Goal: Task Accomplishment & Management: Use online tool/utility

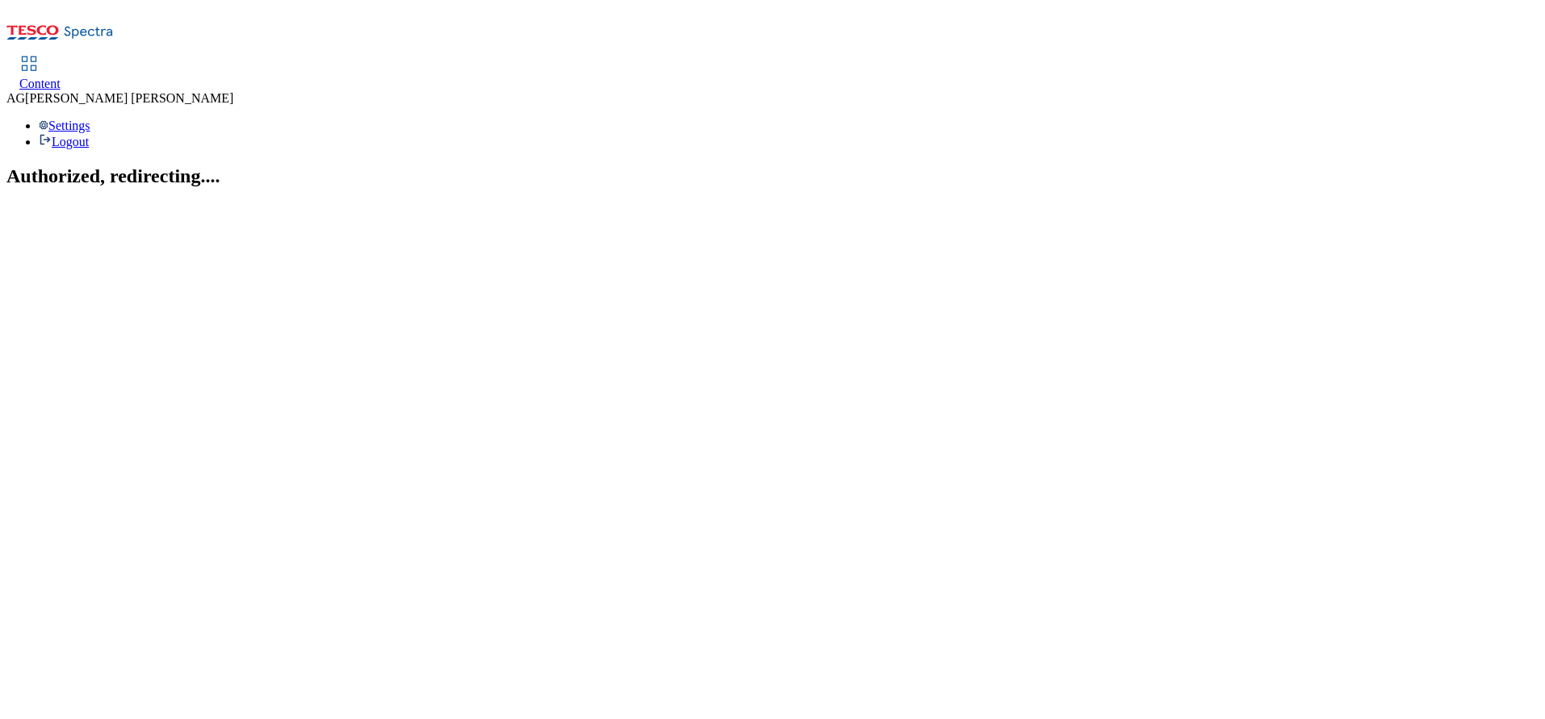
click at [220, 8] on div "Content AG Alex Gordon Settings Logout" at bounding box center [772, 77] width 1532 height 143
click at [61, 57] on link "Content" at bounding box center [39, 74] width 41 height 34
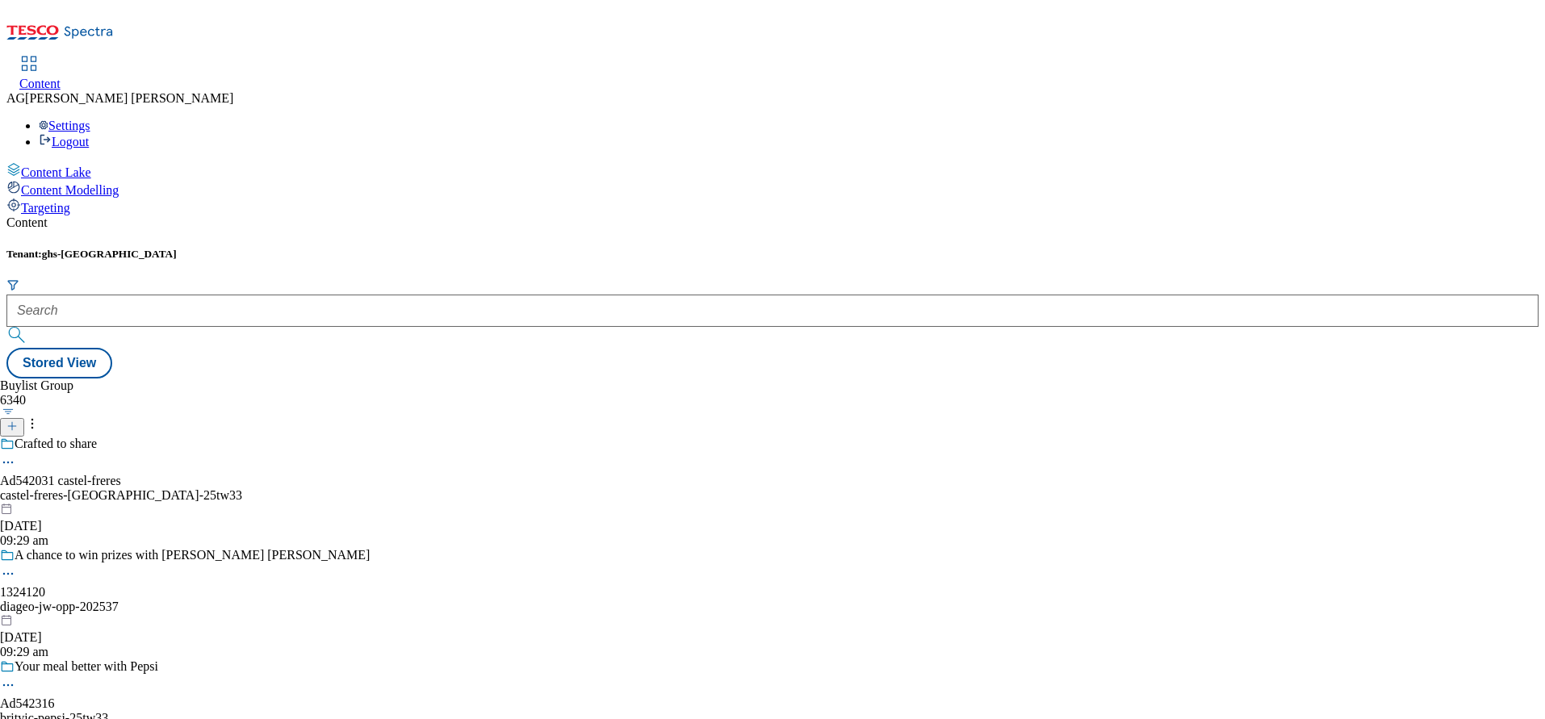
click at [385, 279] on form at bounding box center [772, 313] width 1532 height 69
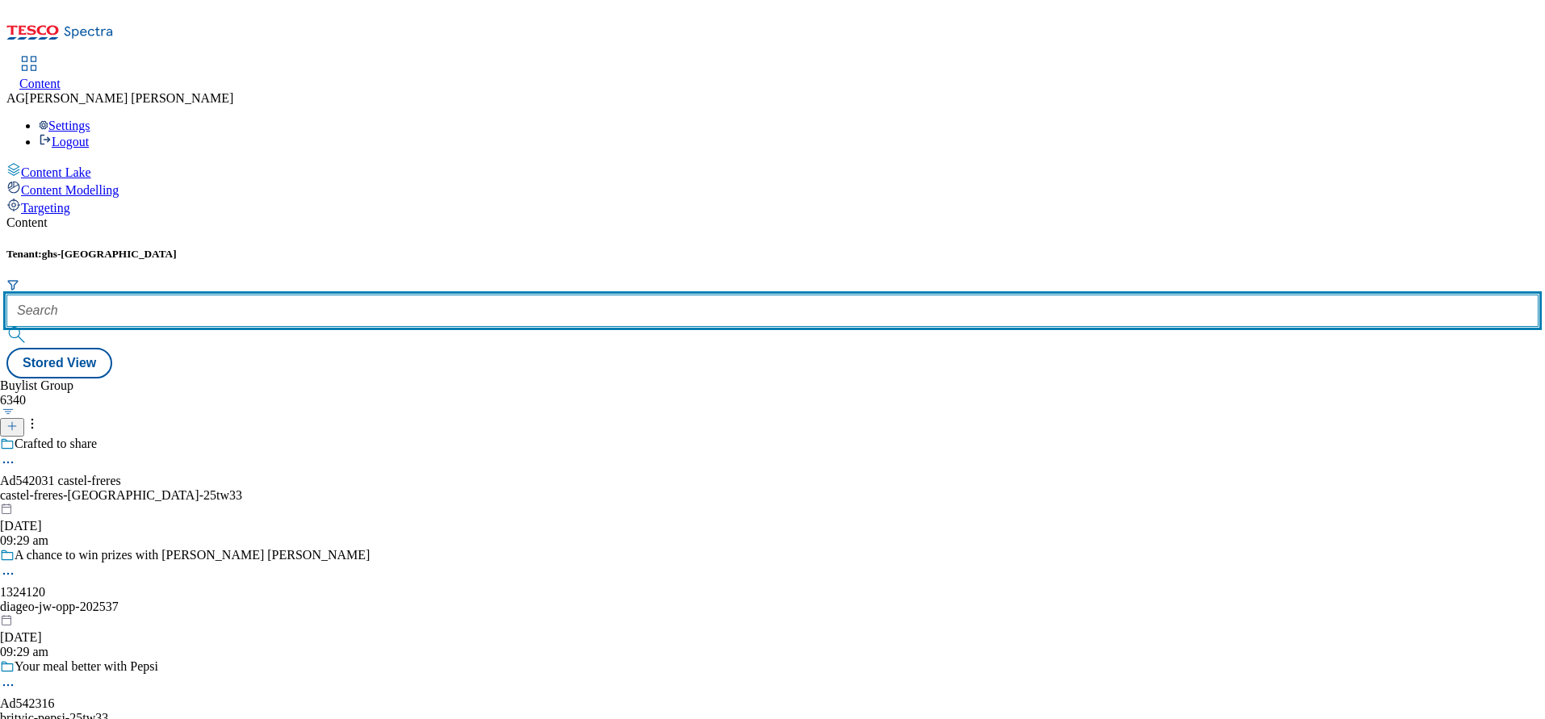
click at [382, 295] on input "text" at bounding box center [772, 311] width 1532 height 32
click at [417, 295] on input "text" at bounding box center [772, 311] width 1532 height 32
paste input "marketplace-deals"
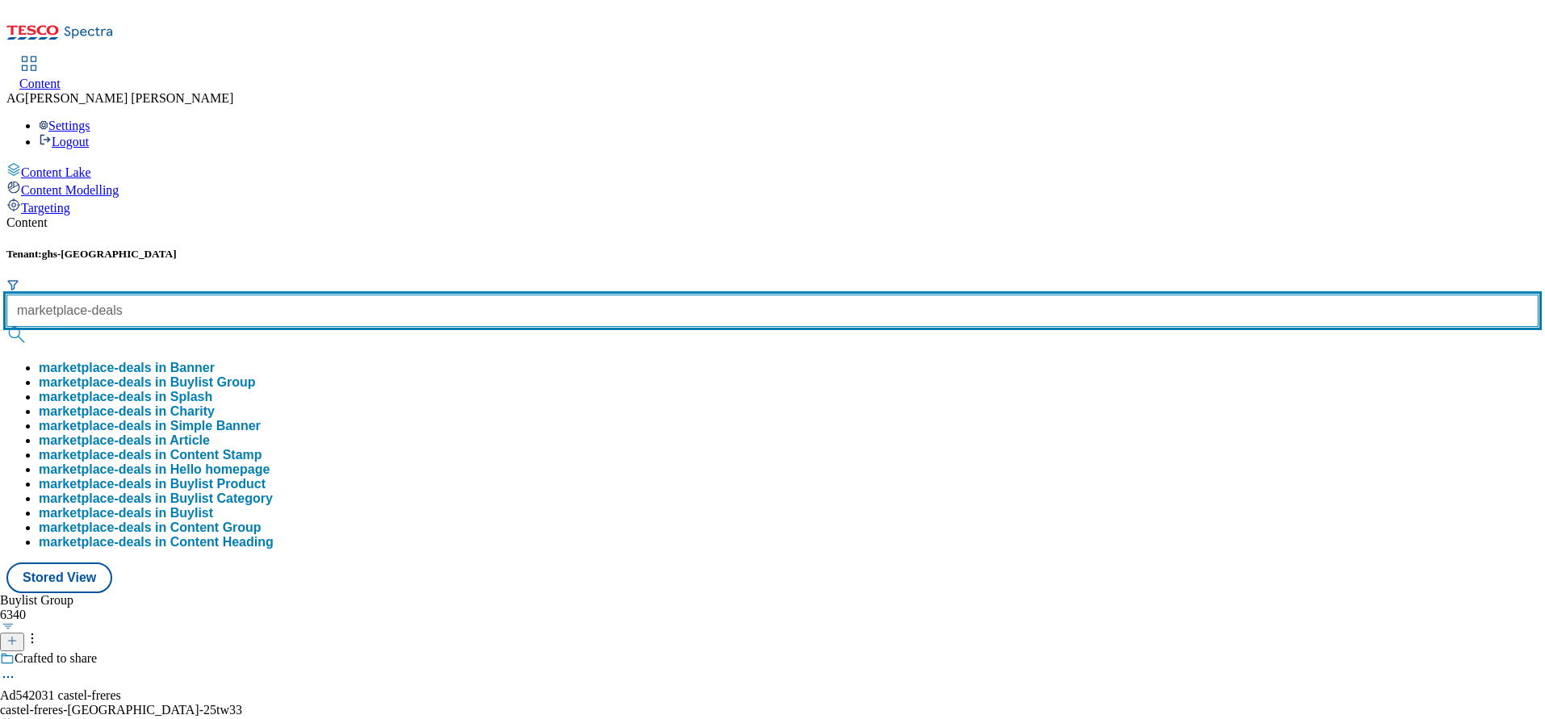
type input "marketplace-deals"
click at [6, 327] on button "submit" at bounding box center [17, 335] width 23 height 16
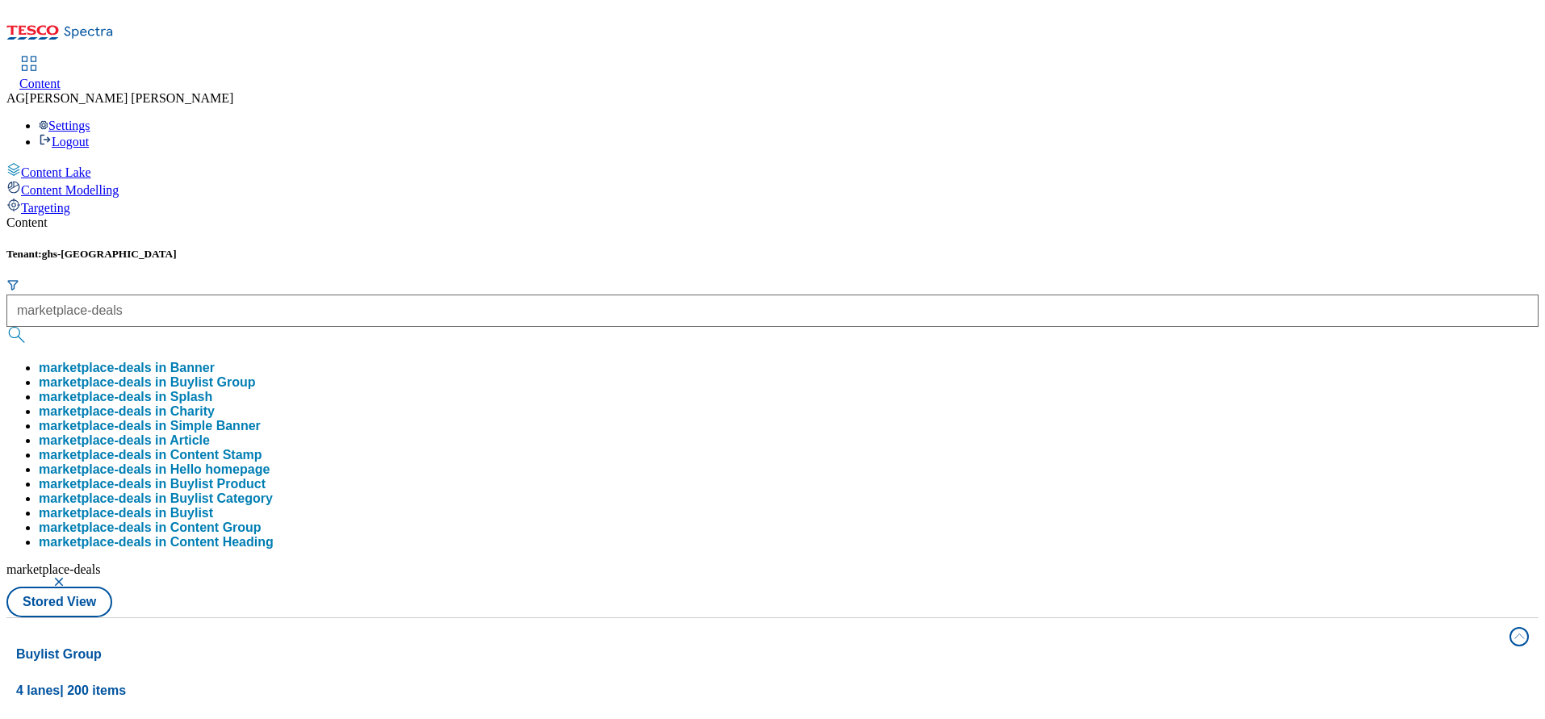
click at [256, 375] on button "marketplace-deals in Buylist Group" at bounding box center [147, 382] width 217 height 15
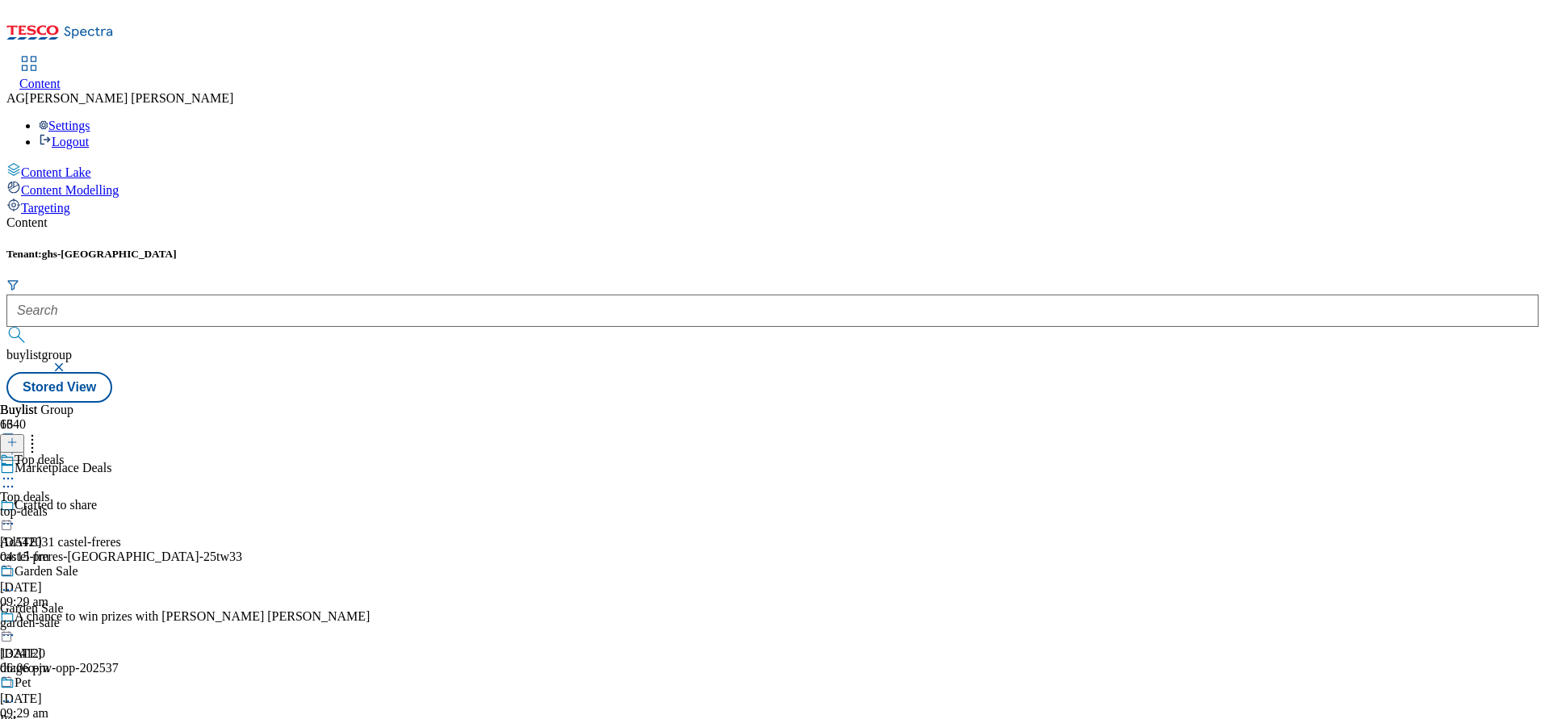
scroll to position [930, 0]
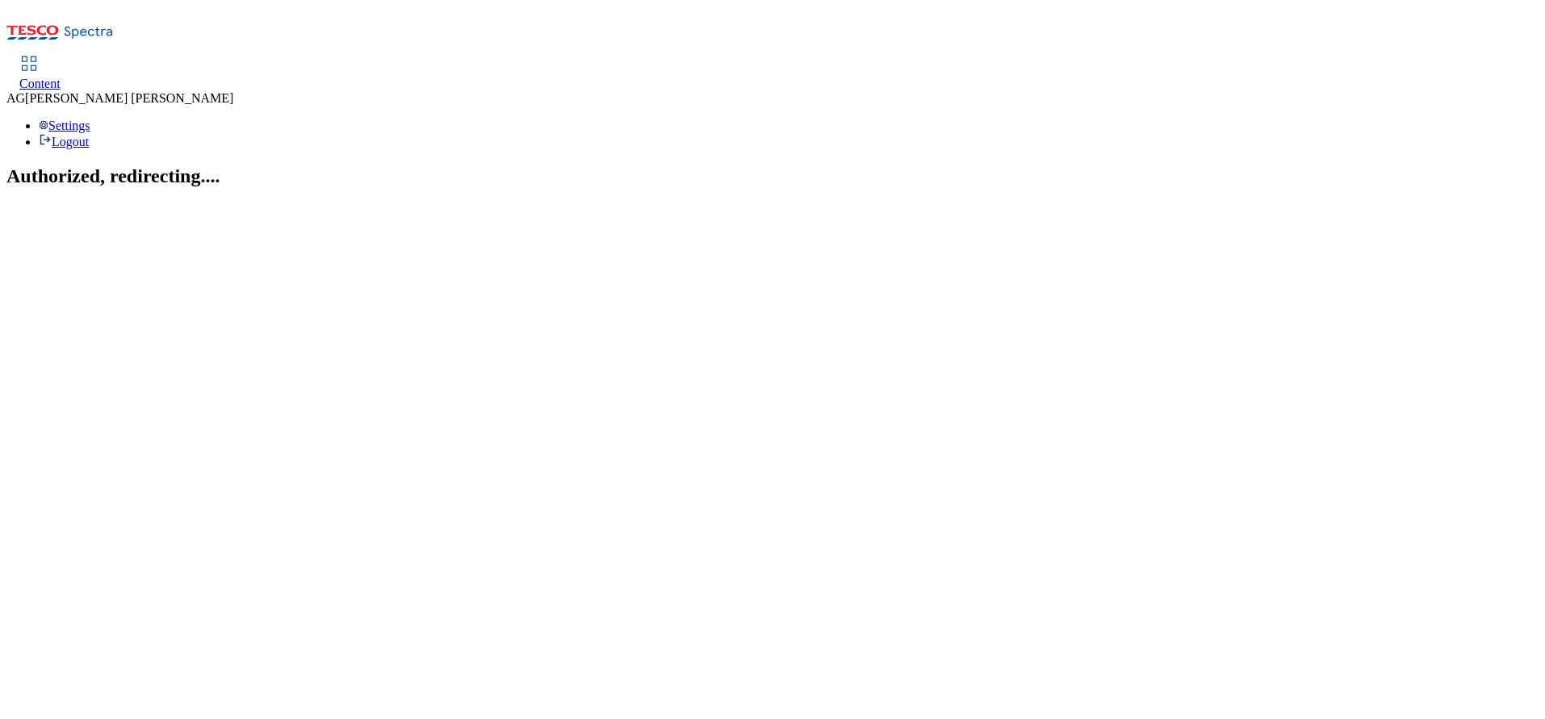
click at [61, 77] on span "Content" at bounding box center [39, 84] width 41 height 14
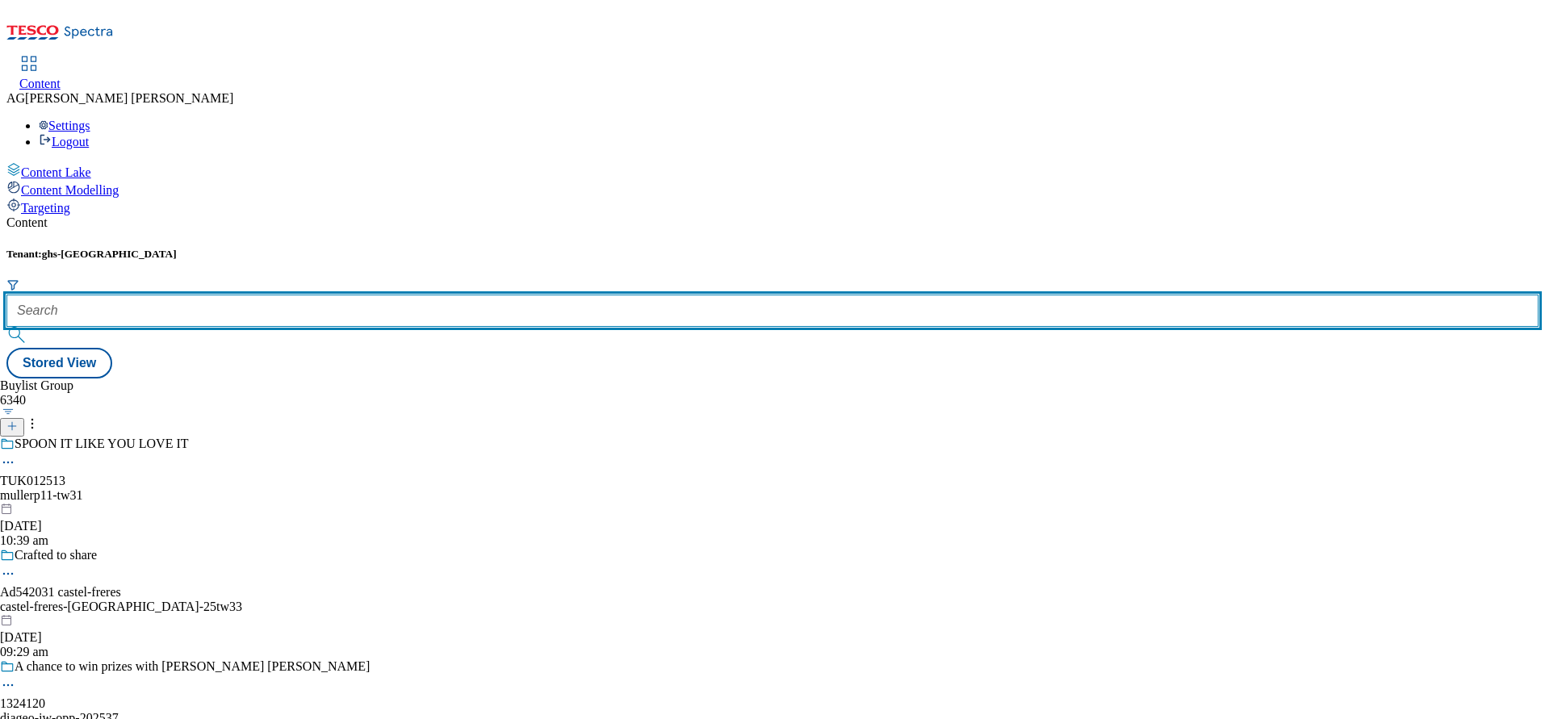
click at [366, 295] on input "text" at bounding box center [772, 311] width 1532 height 32
paste input "https://www.tesco.com/groceries/en-GB/buylists/marketplace-deals/garden-sale/la…"
drag, startPoint x: 413, startPoint y: 130, endPoint x: 40, endPoint y: 129, distance: 372.2
click at [41, 162] on div "Content Lake Content Modelling Targeting Content Tenant: ghs-uk https://www.tes…" at bounding box center [772, 270] width 1532 height 216
type input "n-sale"
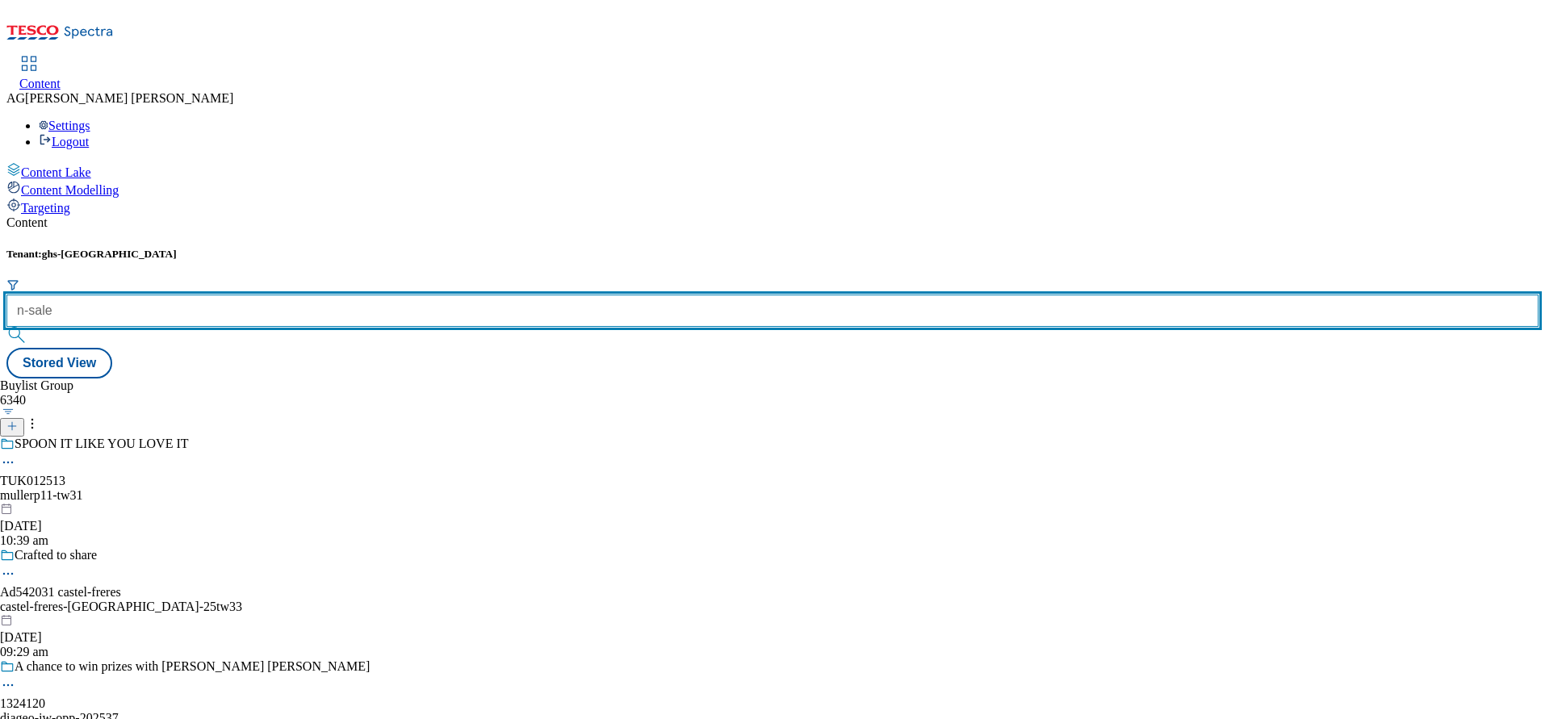
drag, startPoint x: 340, startPoint y: 136, endPoint x: 506, endPoint y: 86, distance: 173.4
click at [242, 248] on div "Tenant: ghs-uk n-sale" at bounding box center [772, 298] width 1532 height 100
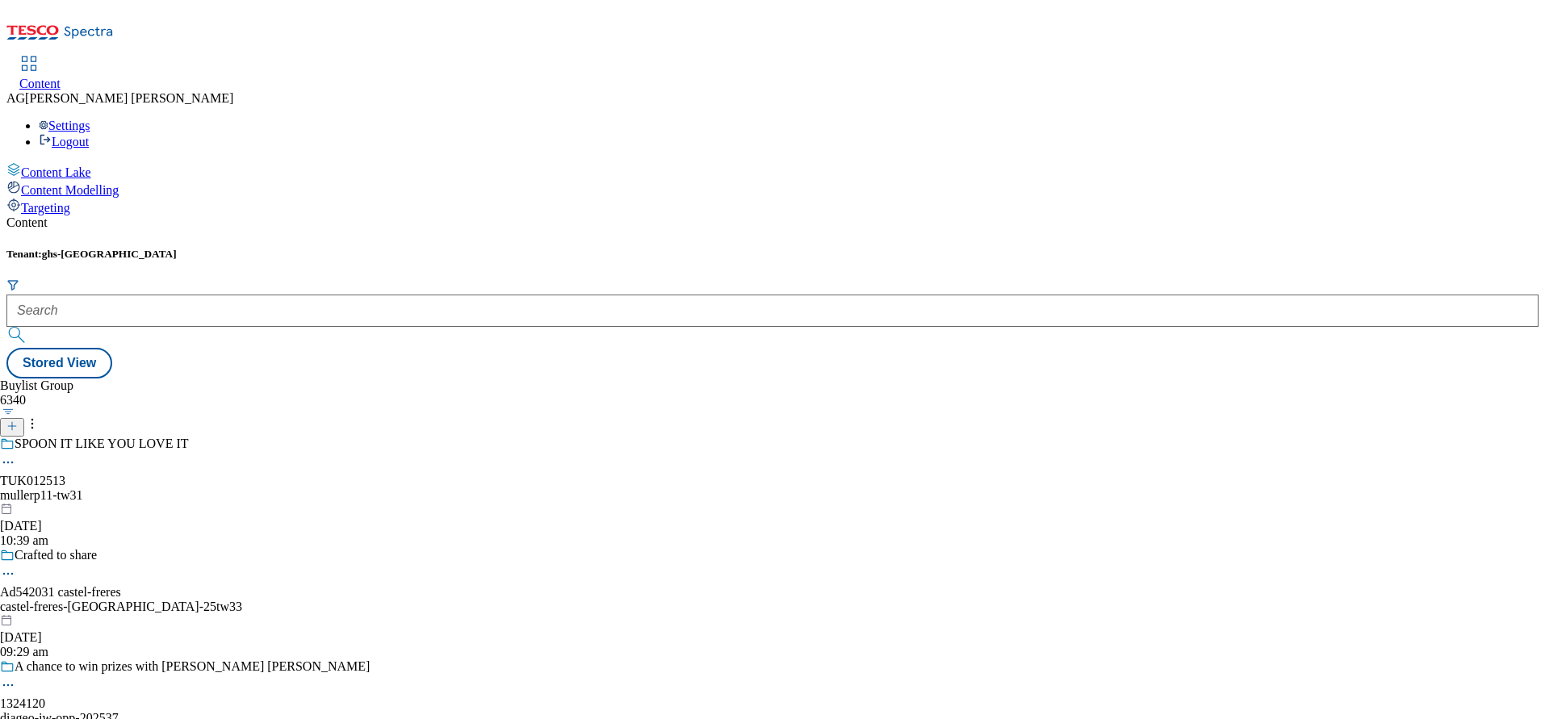
drag, startPoint x: 326, startPoint y: 118, endPoint x: 324, endPoint y: 129, distance: 11.6
click at [312, 279] on div at bounding box center [772, 313] width 1532 height 69
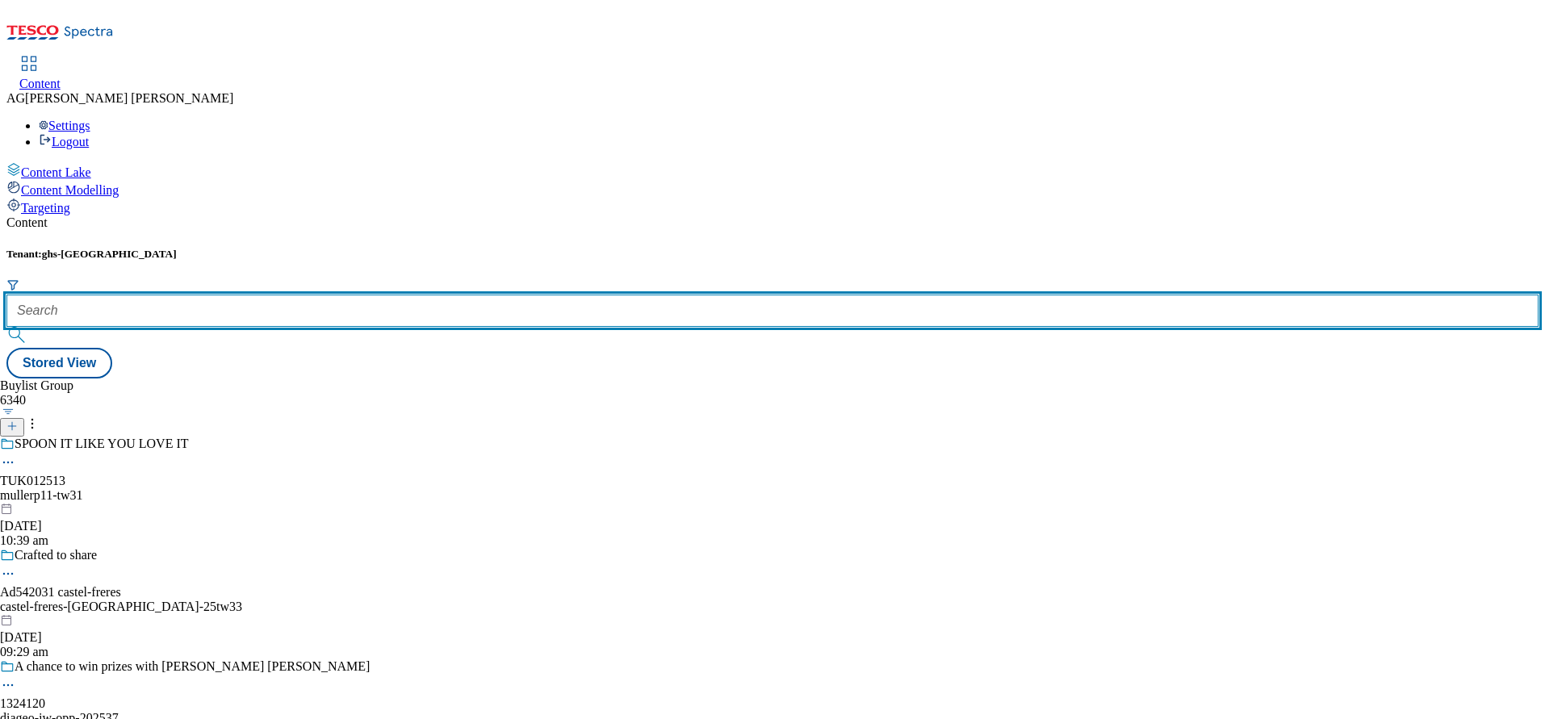
click at [341, 295] on input "text" at bounding box center [772, 311] width 1532 height 32
paste input "marketplace-deals"
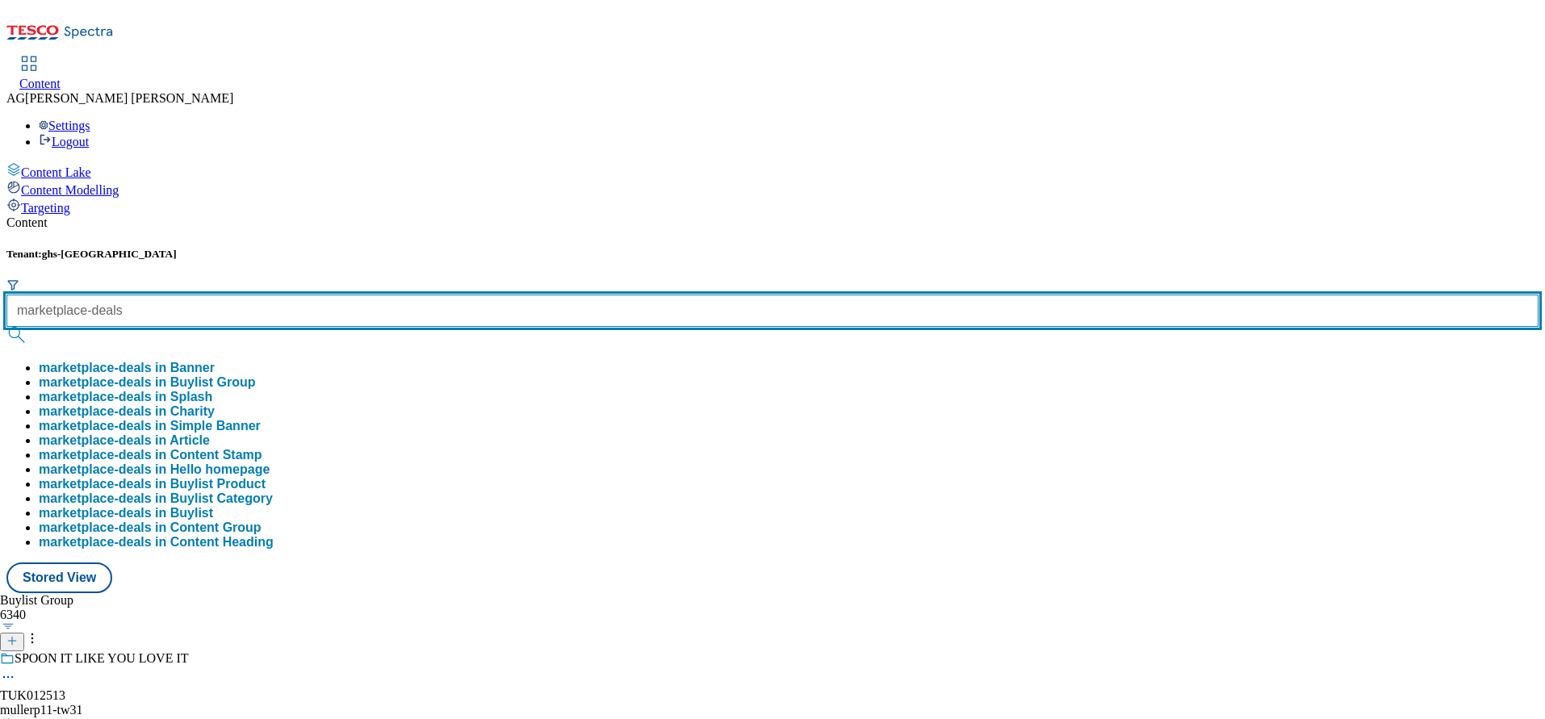
type input "marketplace-deals"
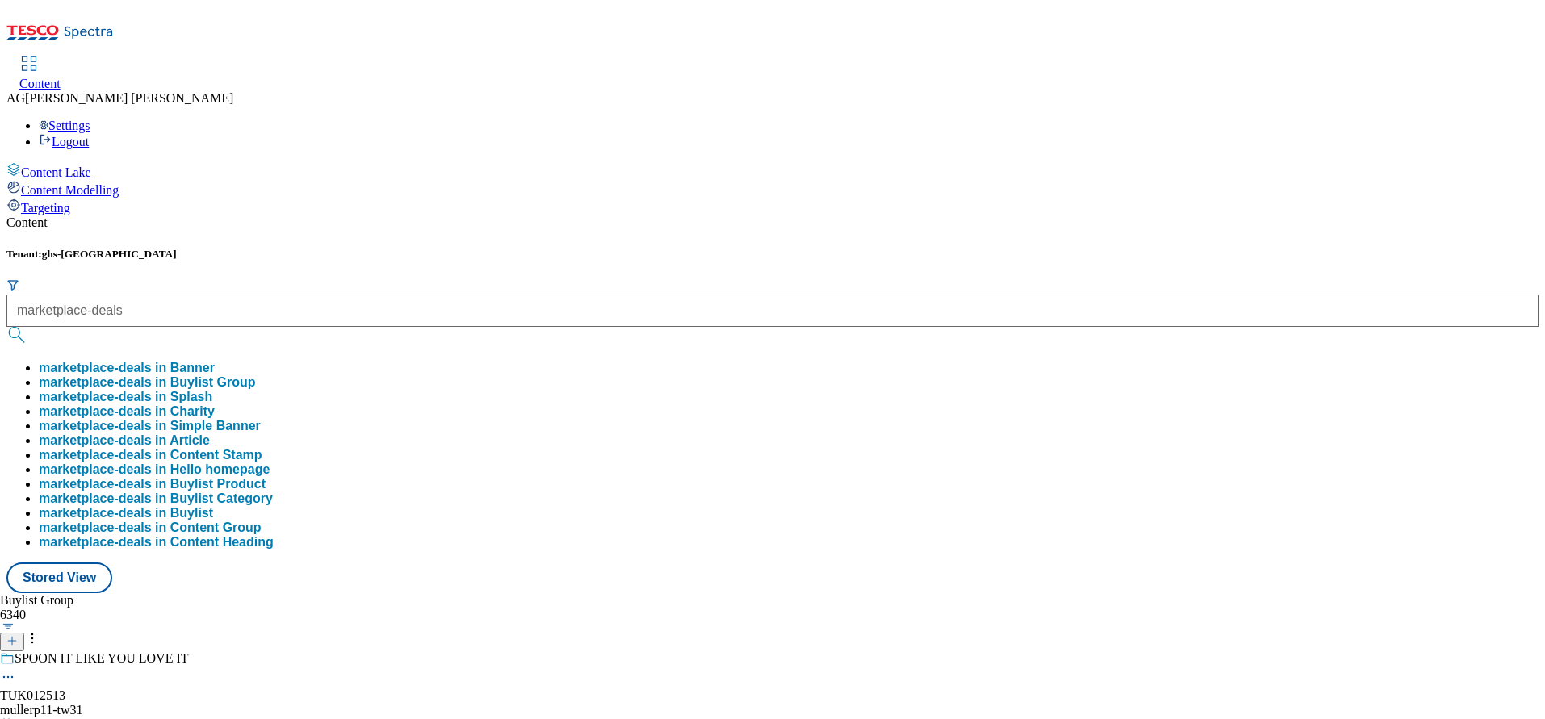
click at [256, 375] on button "marketplace-deals in Buylist Group" at bounding box center [147, 382] width 217 height 15
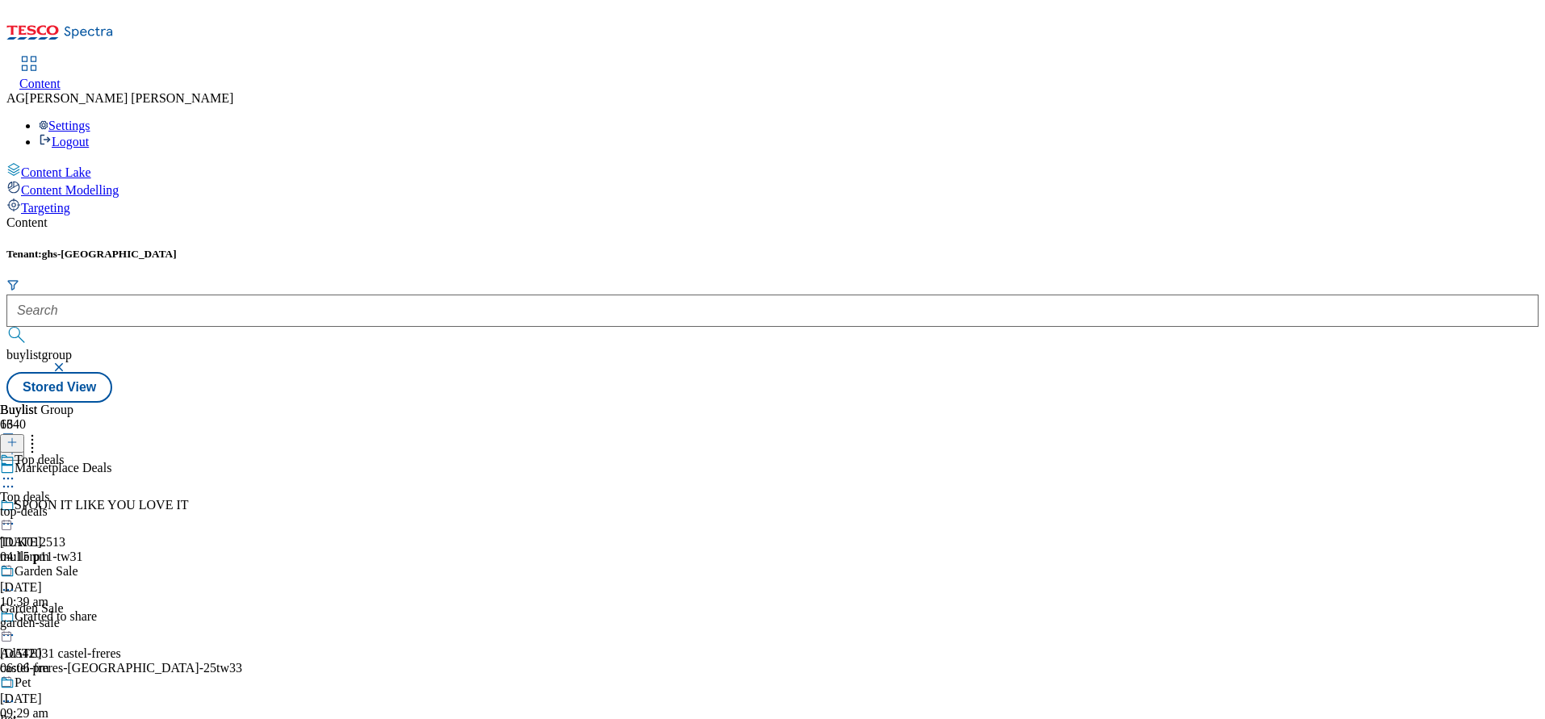
scroll to position [121, 0]
click at [78, 564] on div "Garden Sale" at bounding box center [47, 571] width 64 height 15
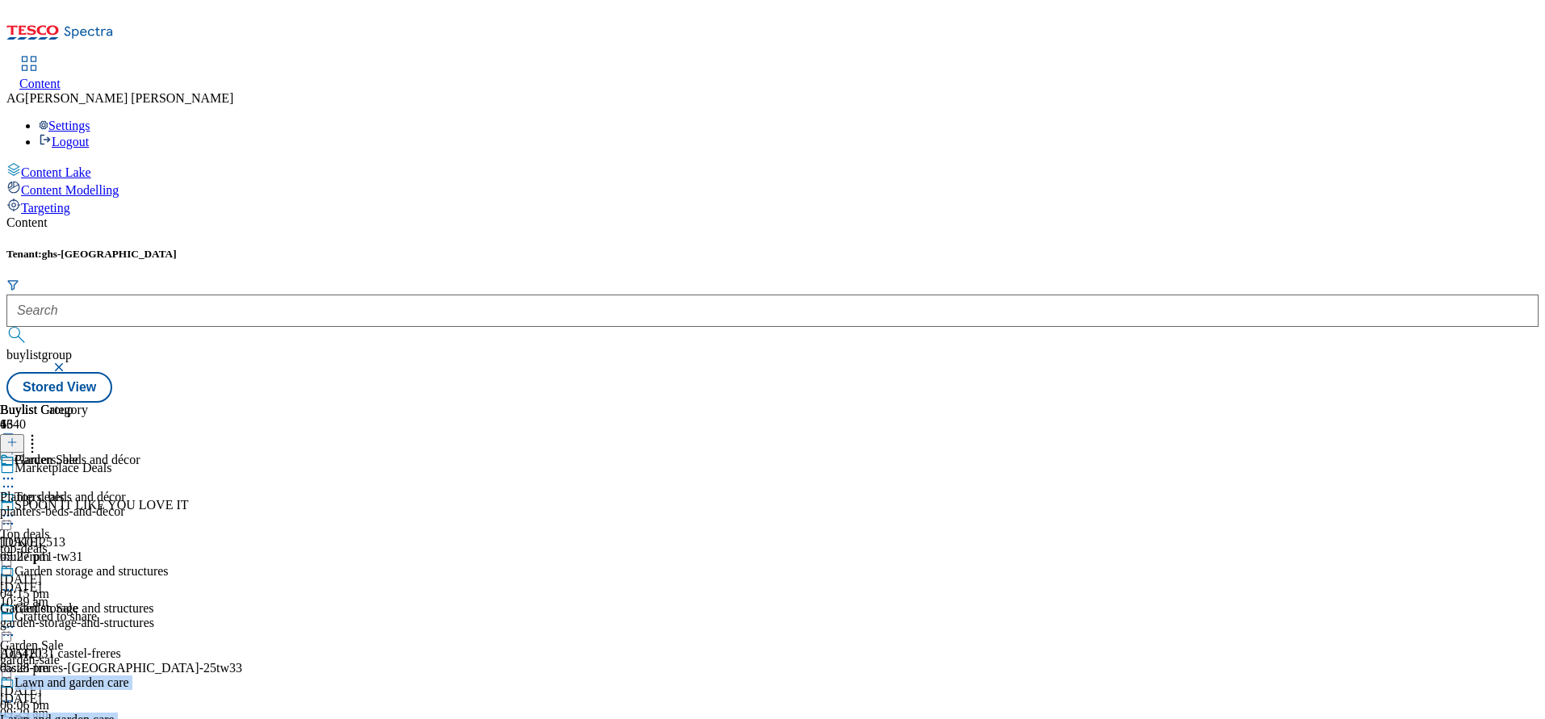
drag, startPoint x: 992, startPoint y: 662, endPoint x: 978, endPoint y: 563, distance: 99.4
click at [169, 563] on div "Planters, beds and décor Planters, beds and décor planters-beds-and-decor 23 Se…" at bounding box center [84, 676] width 169 height 446
drag, startPoint x: 978, startPoint y: 563, endPoint x: 1039, endPoint y: 605, distance: 73.7
click at [16, 693] on icon at bounding box center [8, 701] width 16 height 16
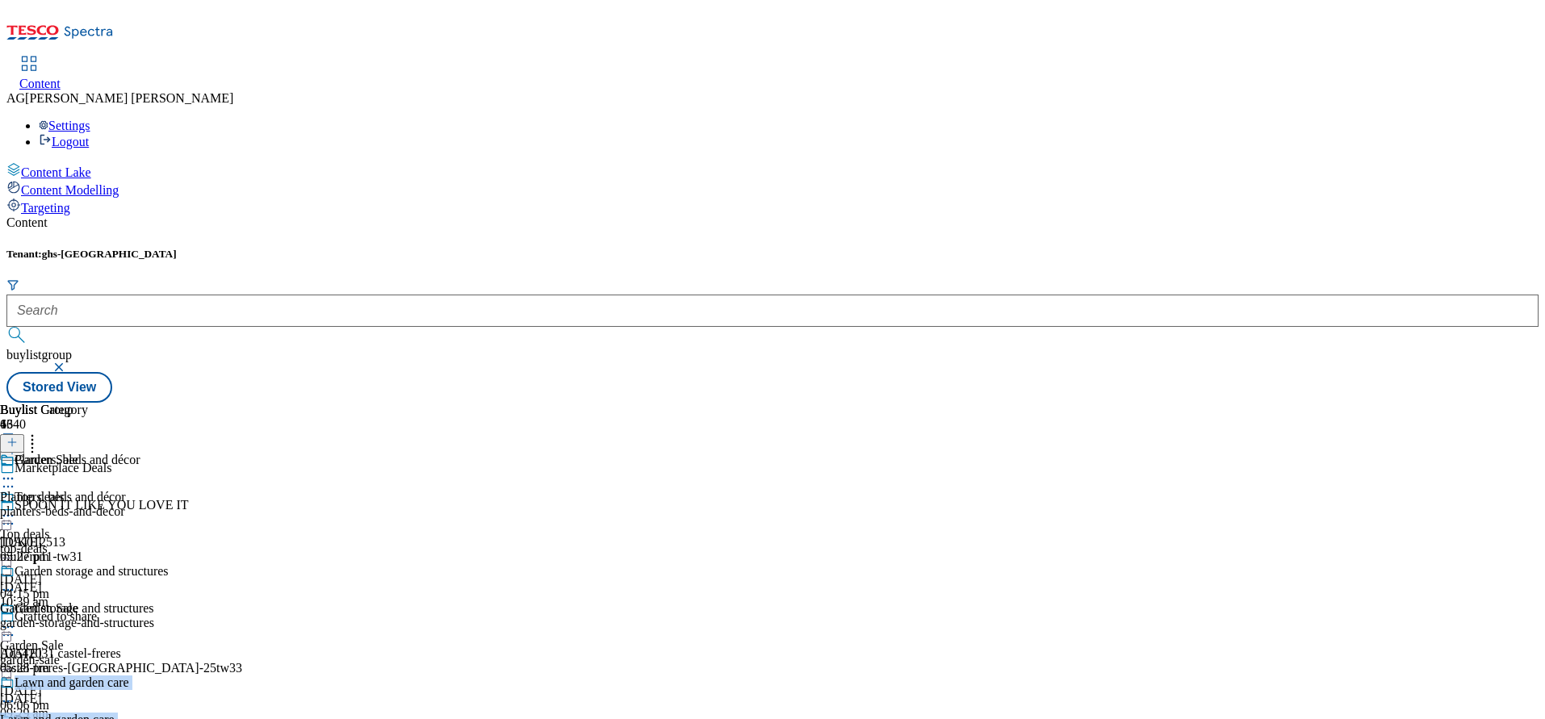
click at [1211, 403] on div "Buylist Group 6340 Marketplace Deals SPOON IT LIKE YOU LOVE IT TUK012513 muller…" at bounding box center [772, 403] width 1532 height 0
click at [40, 432] on icon at bounding box center [32, 440] width 16 height 16
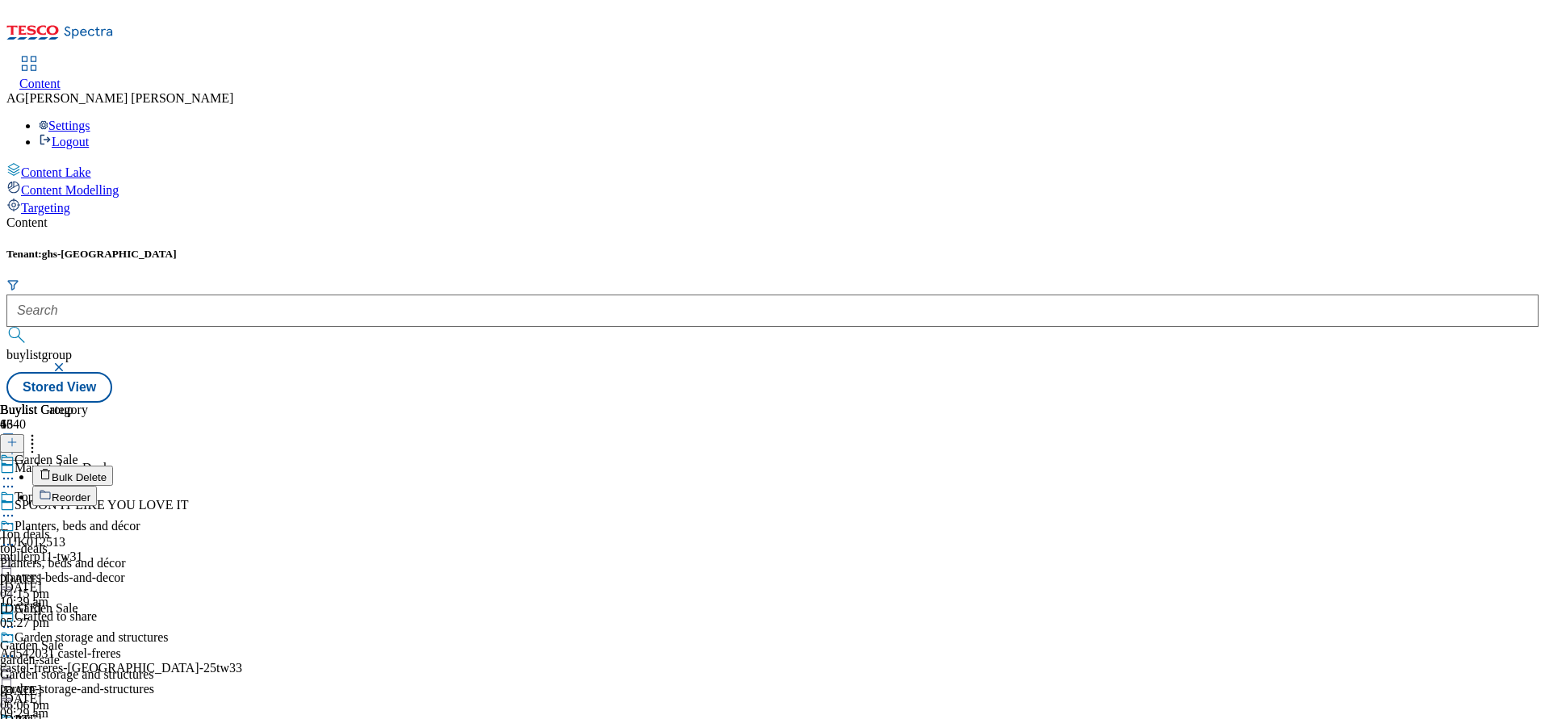
click at [90, 492] on span "Reorder" at bounding box center [71, 498] width 39 height 12
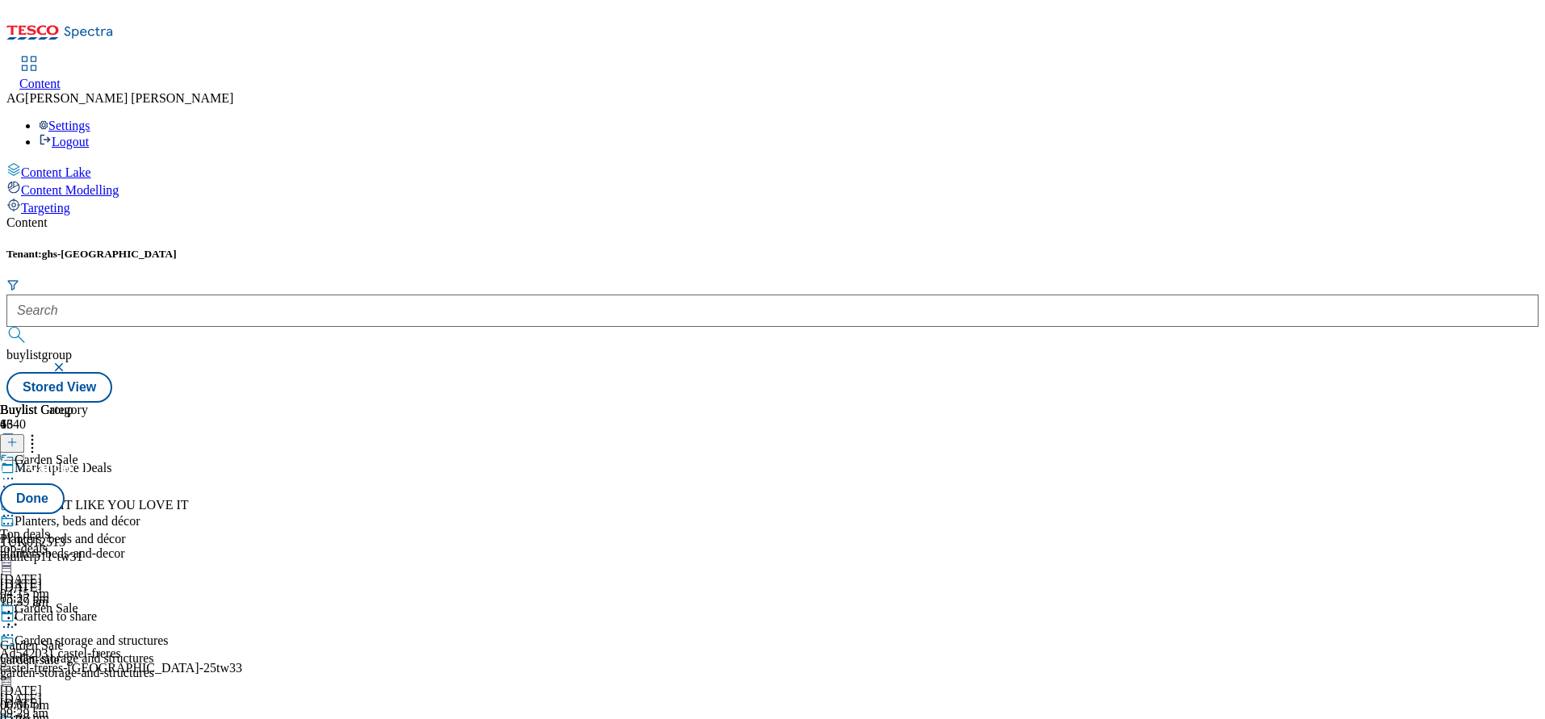
scroll to position [121, 0]
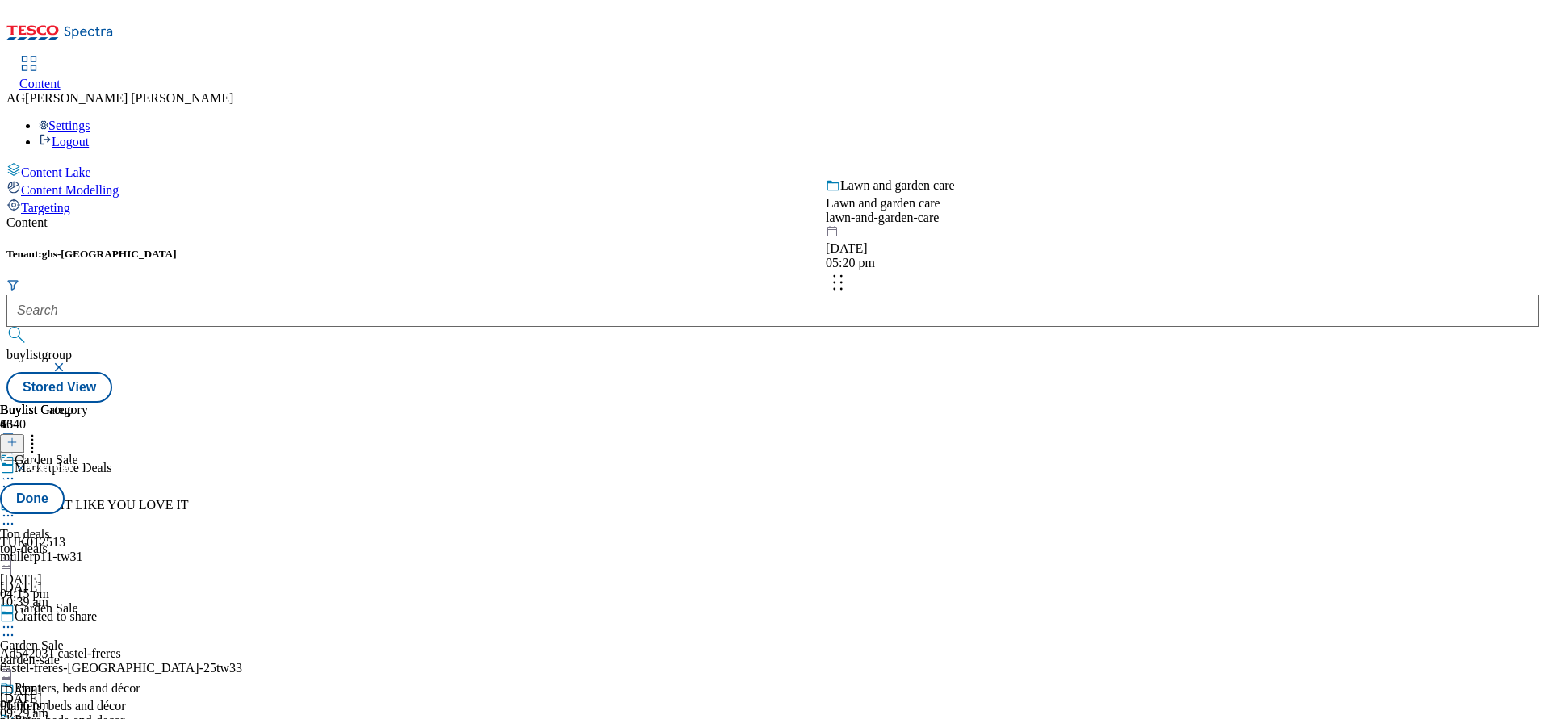
drag, startPoint x: 1043, startPoint y: 548, endPoint x: 1042, endPoint y: 254, distance: 293.9
click at [1042, 254] on body "Icons icon_account icon_add icon_backward_link icon_basket icon_benefits icon_c…" at bounding box center [772, 204] width 1532 height 396
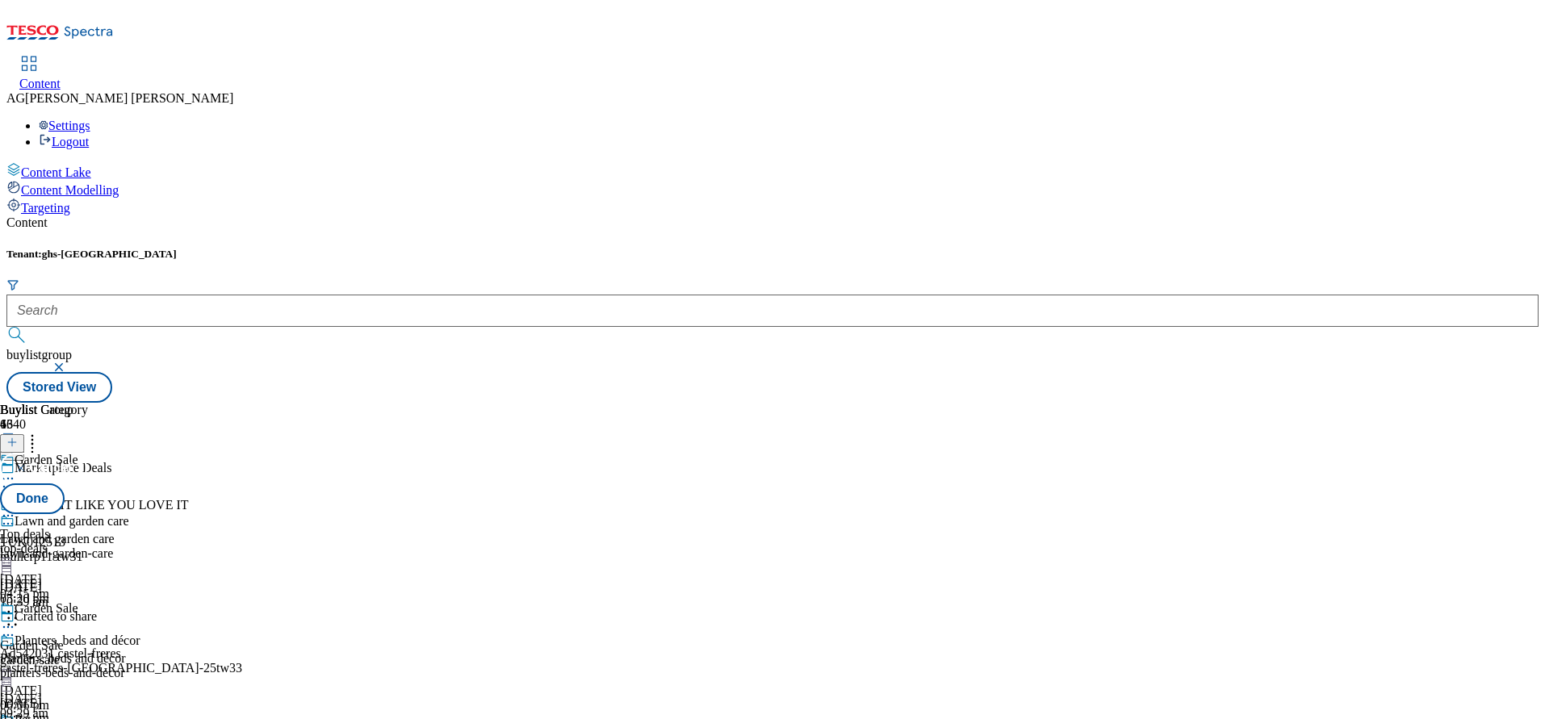
scroll to position [0, 0]
click at [65, 484] on button "Done" at bounding box center [32, 499] width 65 height 31
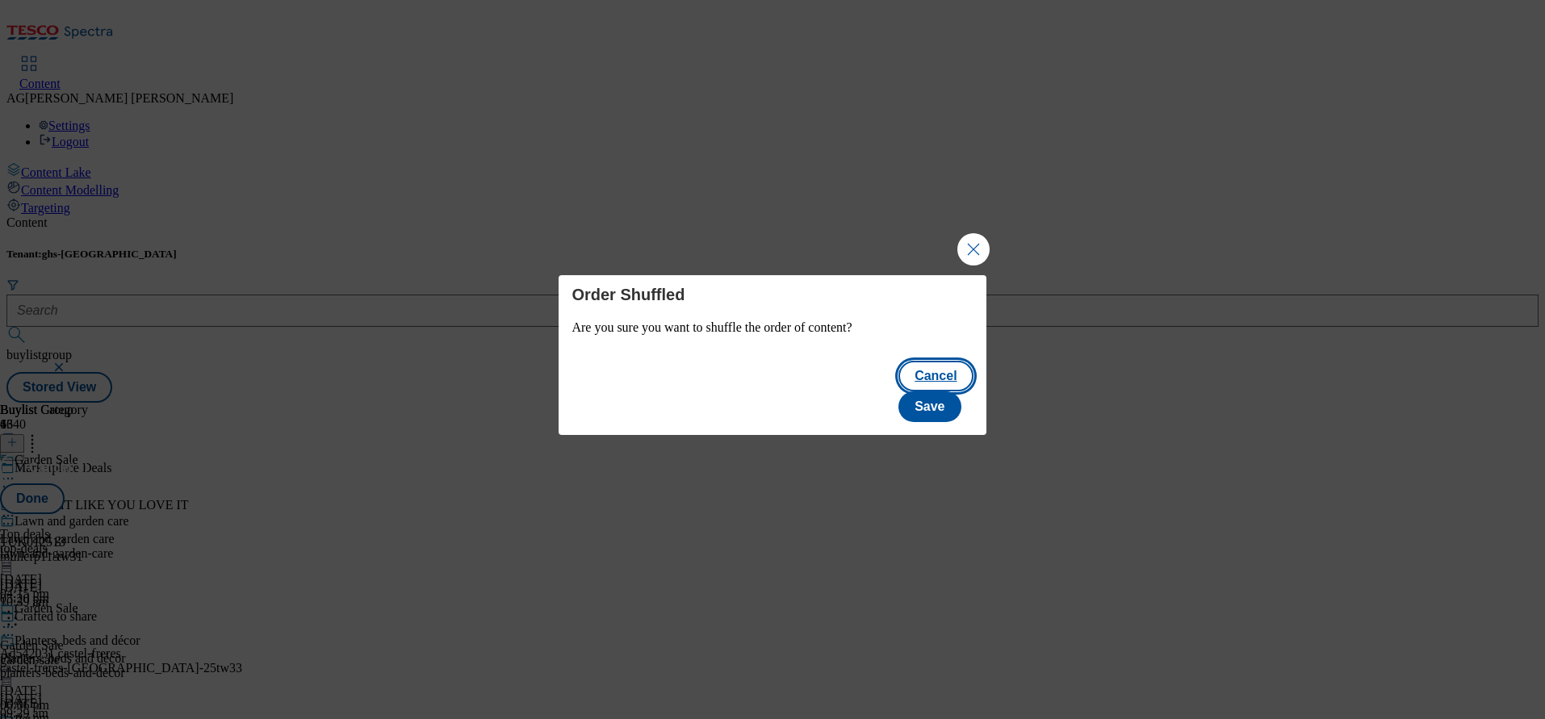
click at [899, 392] on button "Cancel" at bounding box center [936, 376] width 74 height 31
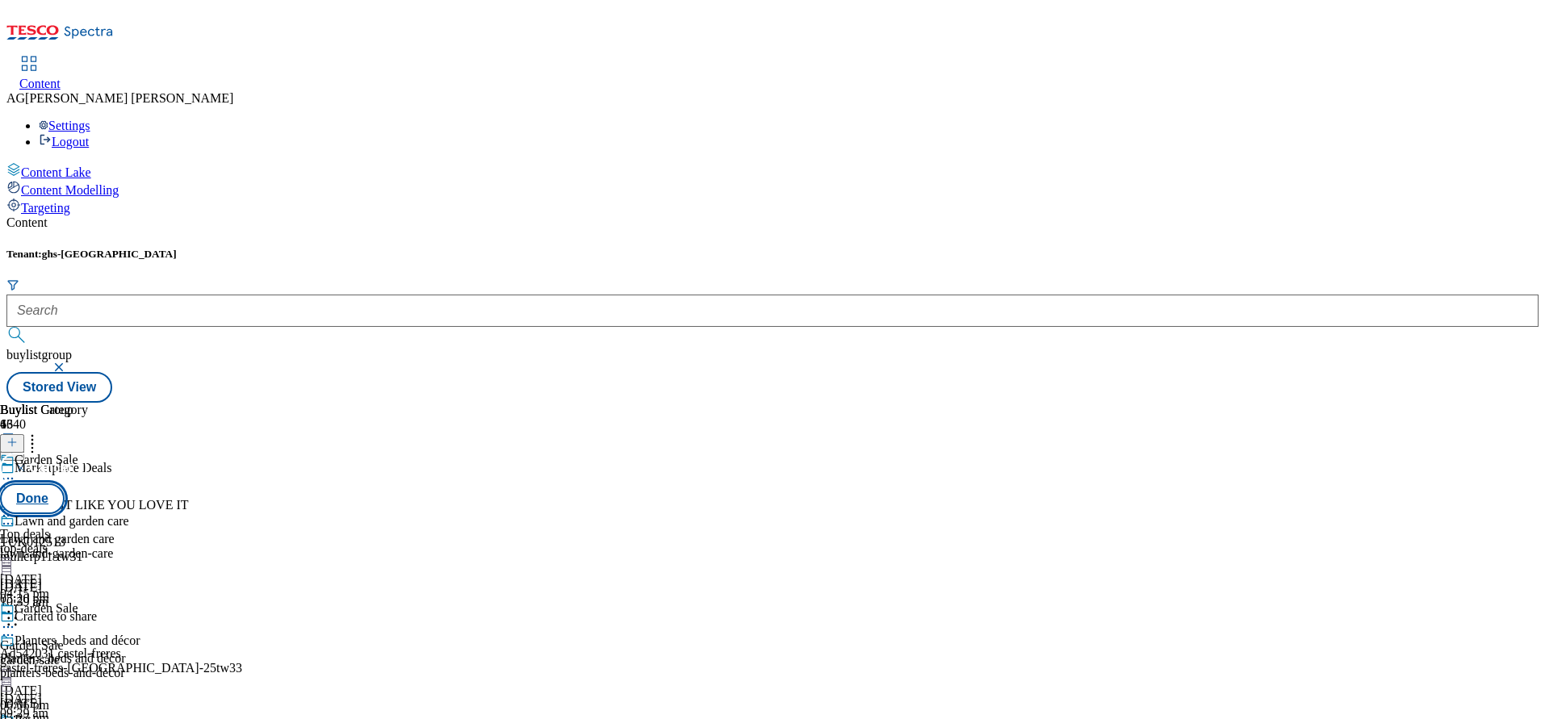
click at [65, 484] on button "Done" at bounding box center [32, 499] width 65 height 31
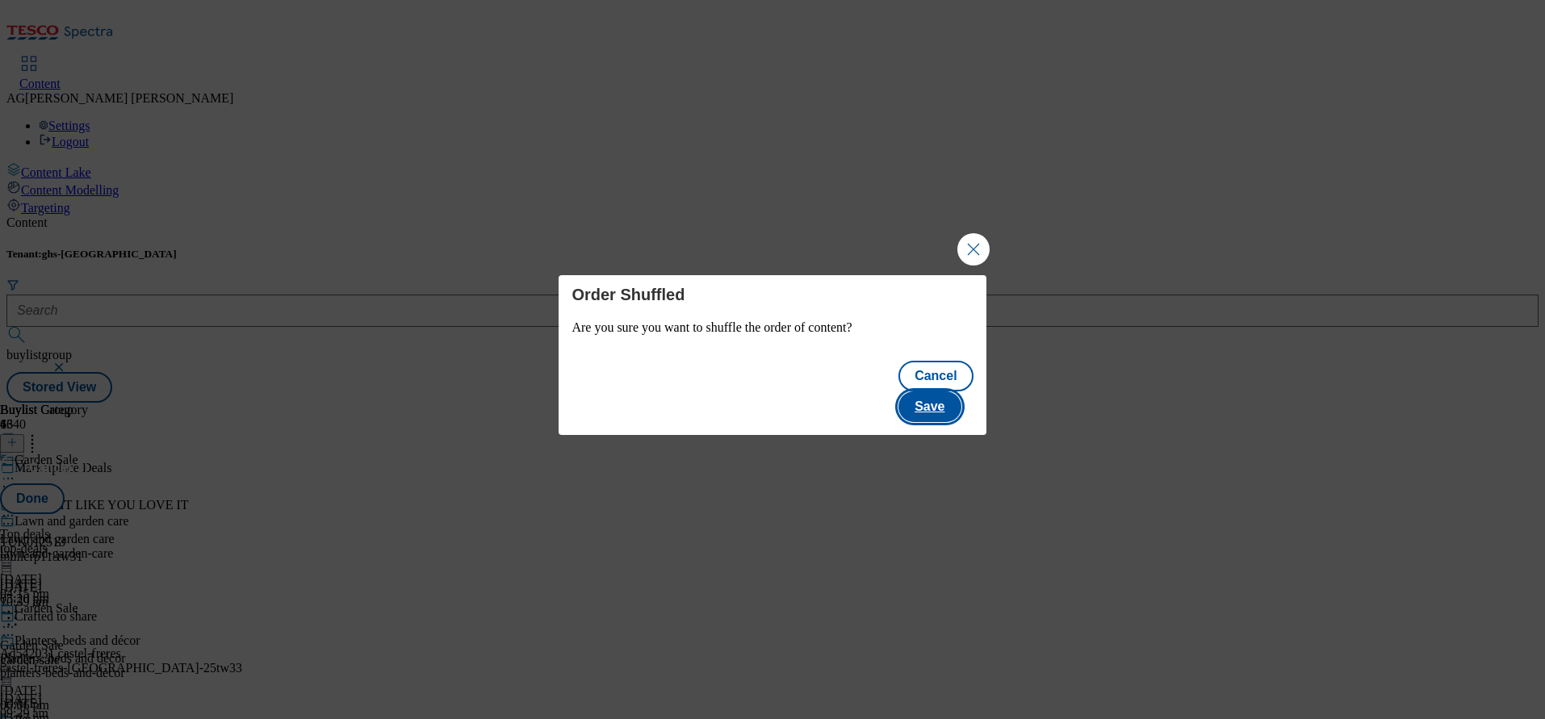
click at [950, 394] on button "Save" at bounding box center [930, 407] width 62 height 31
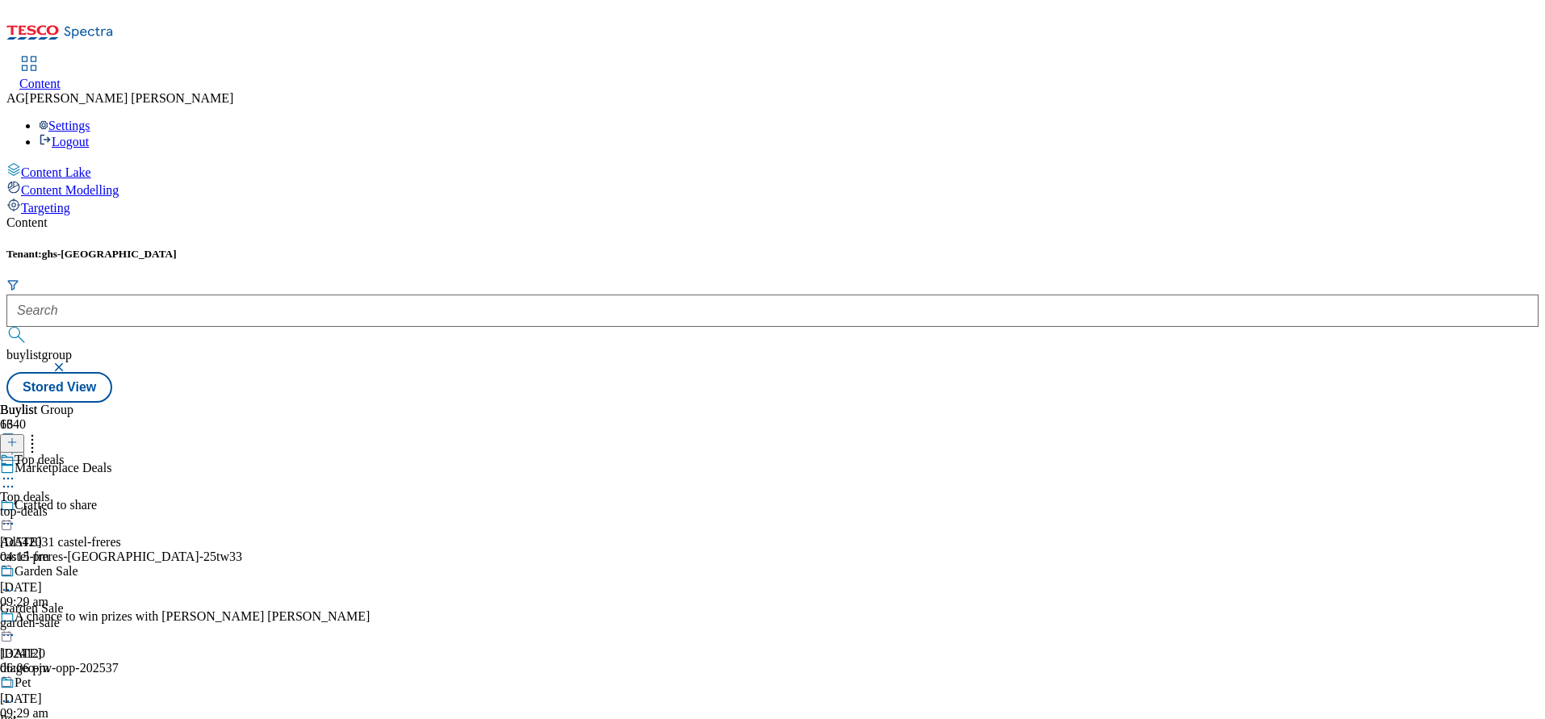
scroll to position [930, 0]
click at [991, 403] on div "Buylist Group 6340 Marketplace Deals Crafted to share Ad542031 castel-freres ca…" at bounding box center [772, 403] width 1532 height 0
